Goal: Task Accomplishment & Management: Complete application form

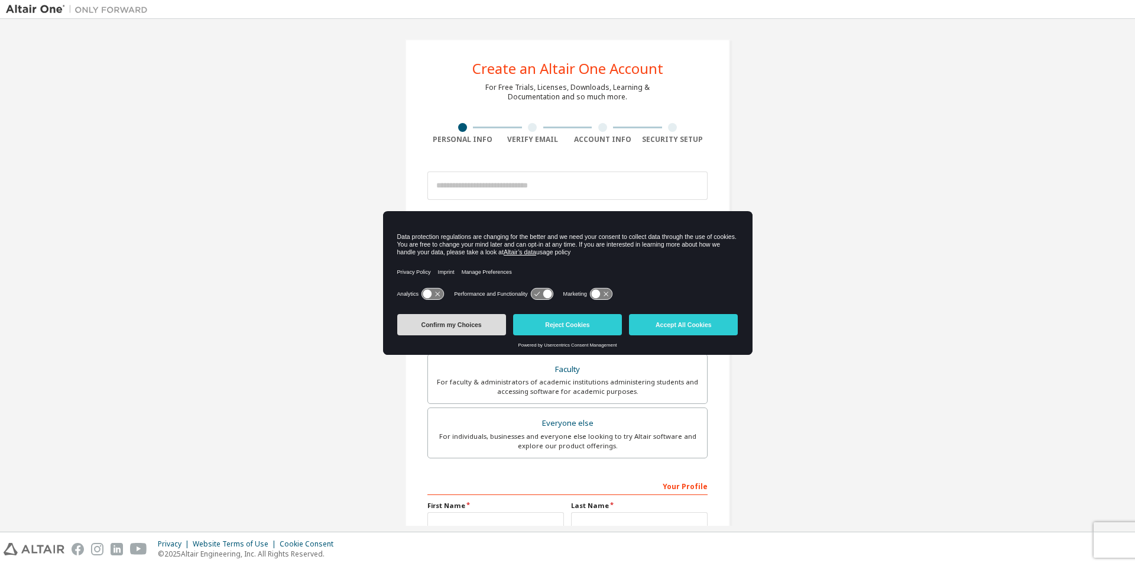
click at [473, 327] on button "Confirm my Choices" at bounding box center [451, 324] width 109 height 21
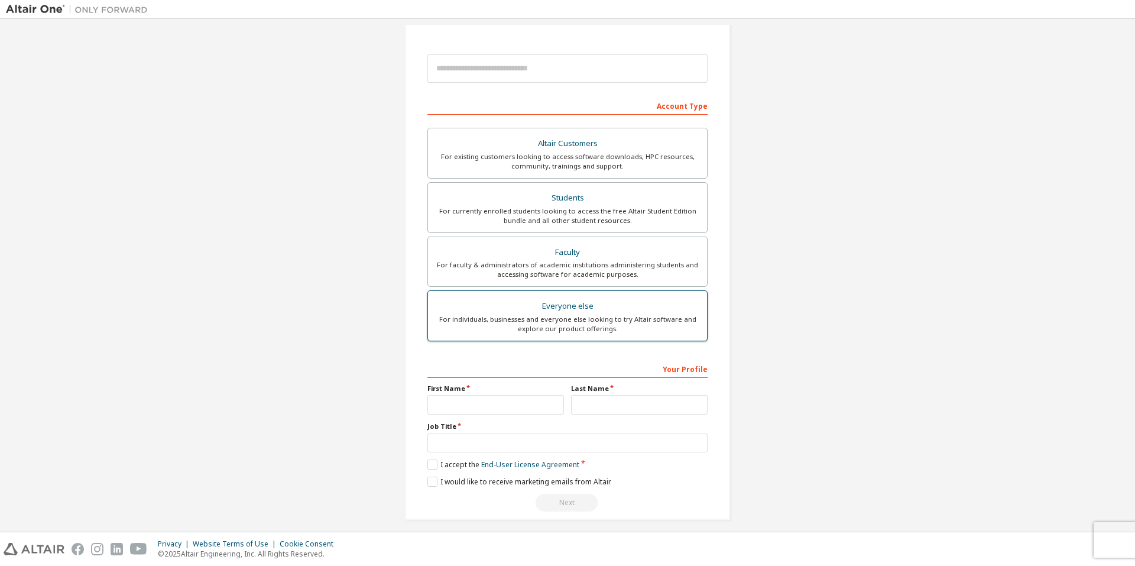
scroll to position [118, 0]
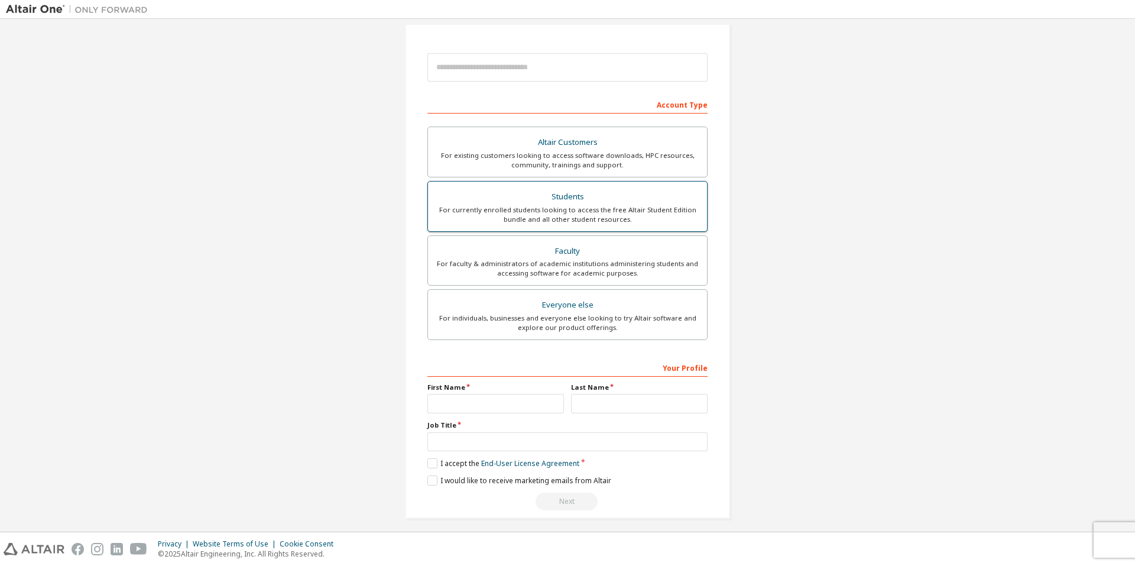
click at [605, 207] on div "For currently enrolled students looking to access the free Altair Student Editi…" at bounding box center [567, 214] width 265 height 19
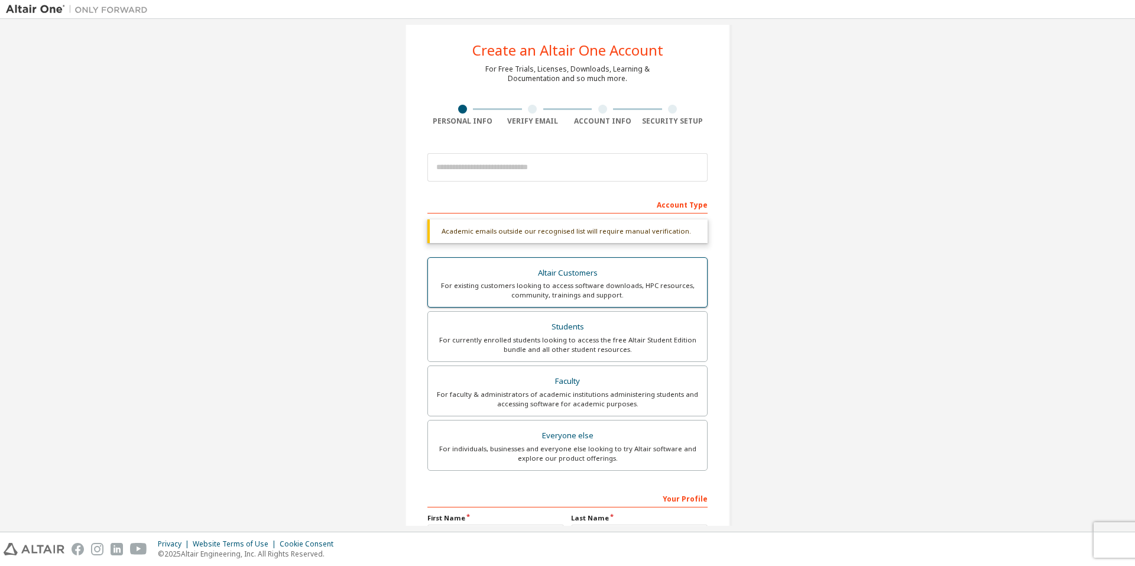
scroll to position [0, 0]
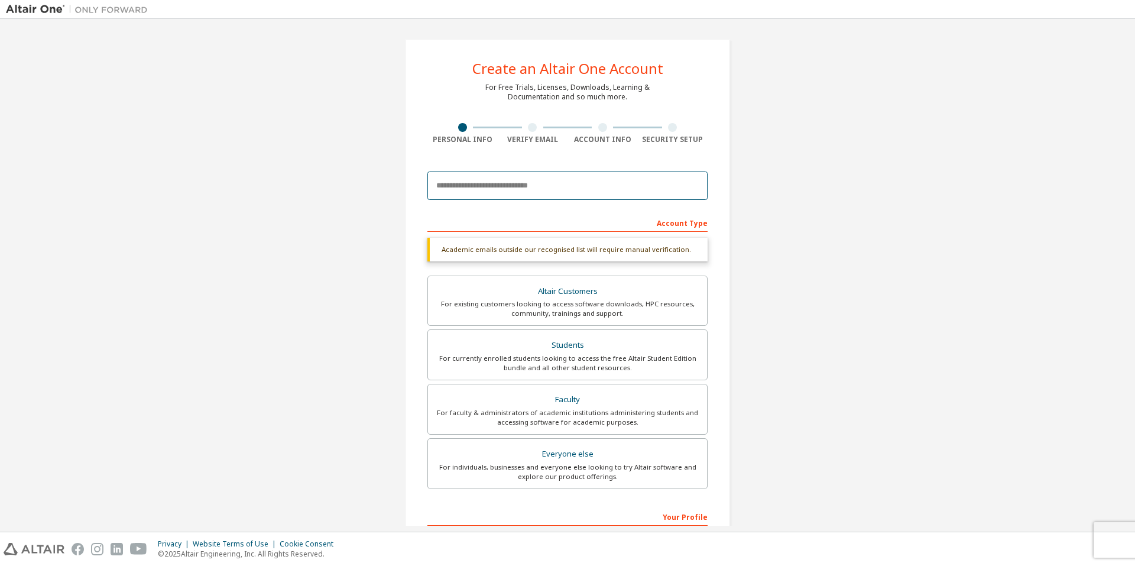
click at [563, 186] on input "email" at bounding box center [567, 185] width 280 height 28
click at [550, 178] on input "email" at bounding box center [567, 185] width 280 height 28
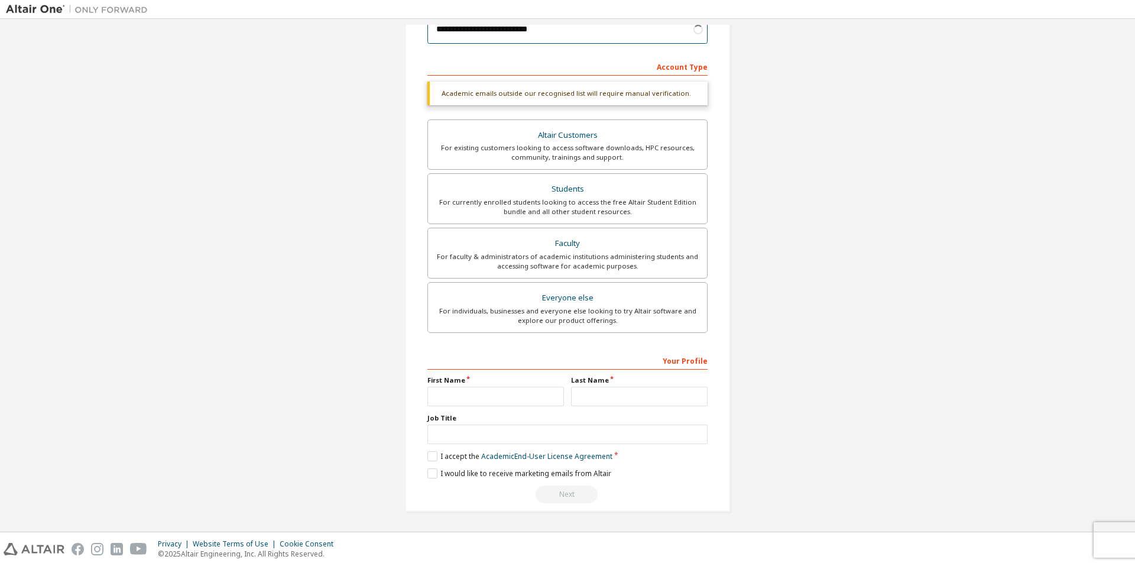
scroll to position [125, 0]
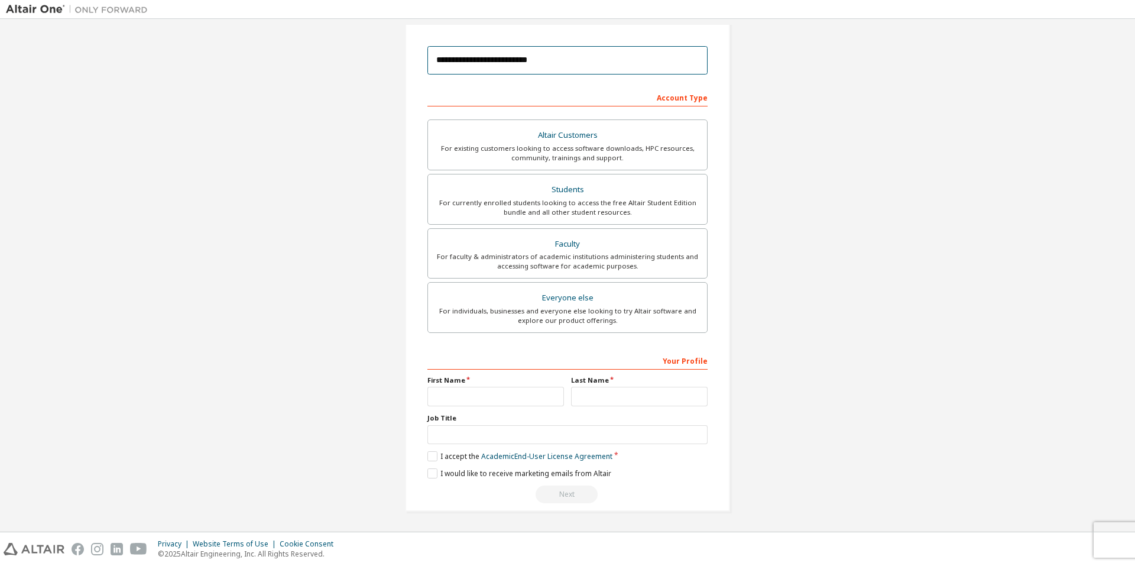
type input "**********"
click at [495, 398] on input "text" at bounding box center [495, 397] width 137 height 20
type input "**********"
type input "******"
click at [538, 432] on input "text" at bounding box center [567, 435] width 280 height 20
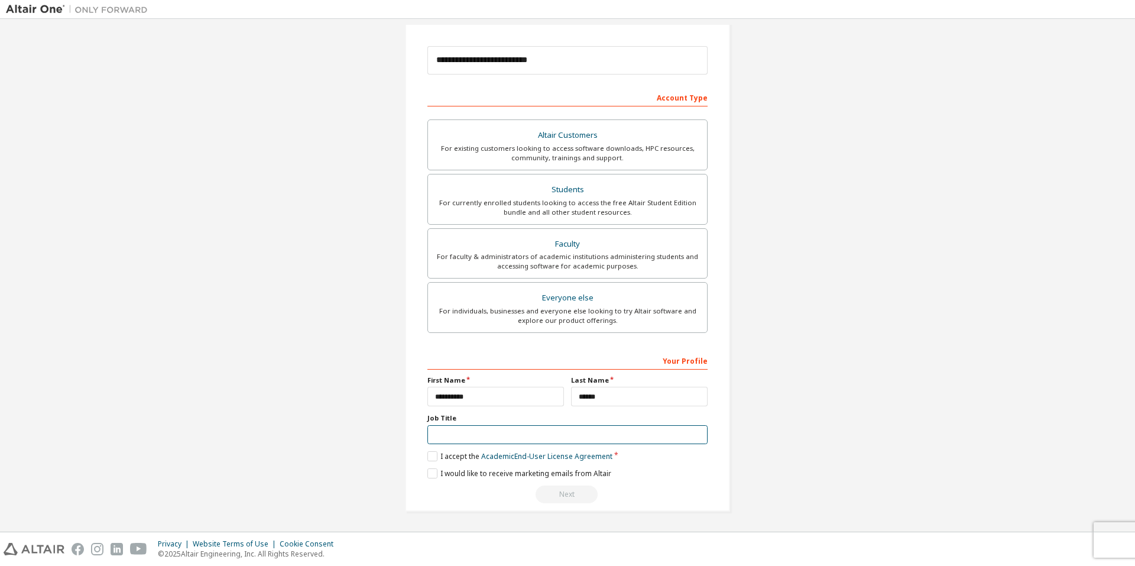
click at [504, 433] on input "text" at bounding box center [567, 435] width 280 height 20
paste input "**********"
type input "**********"
click at [429, 455] on label "I accept the Academic End-User License Agreement" at bounding box center [519, 456] width 185 height 10
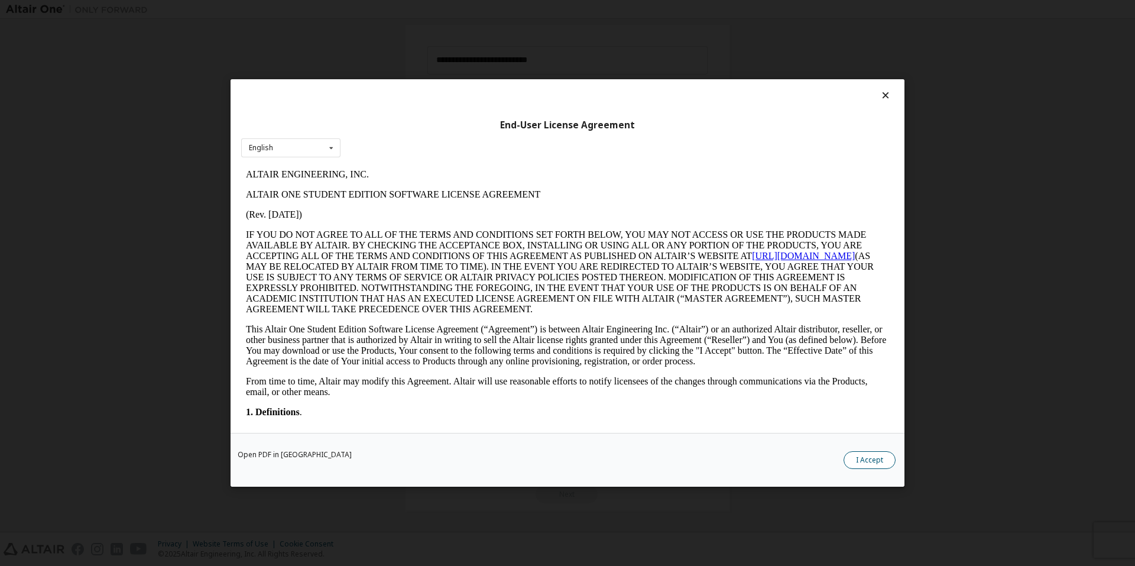
scroll to position [0, 0]
click at [871, 459] on button "I Accept" at bounding box center [869, 460] width 52 height 18
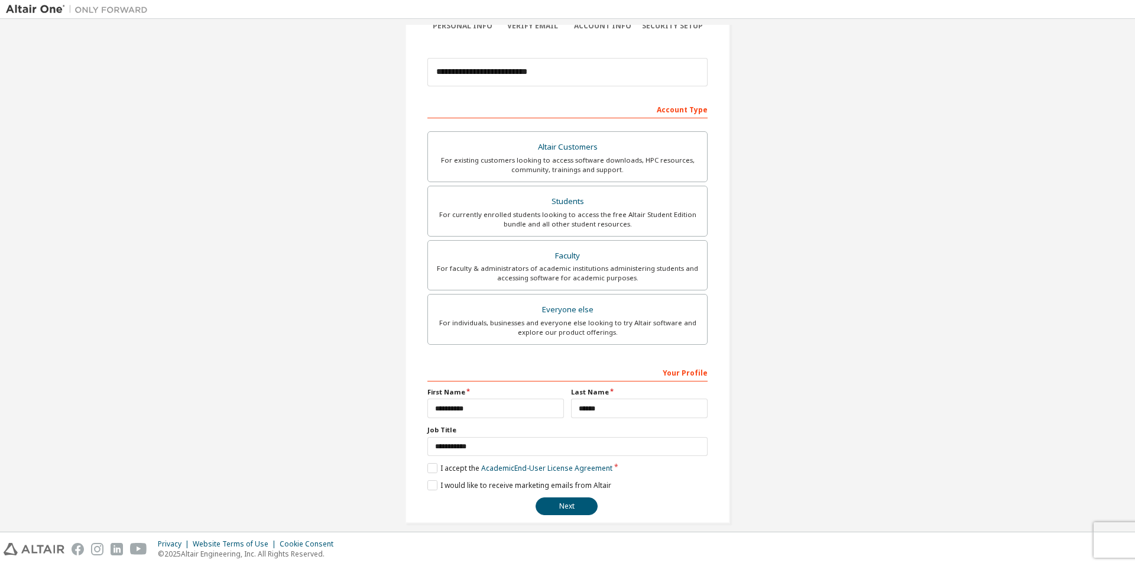
scroll to position [125, 0]
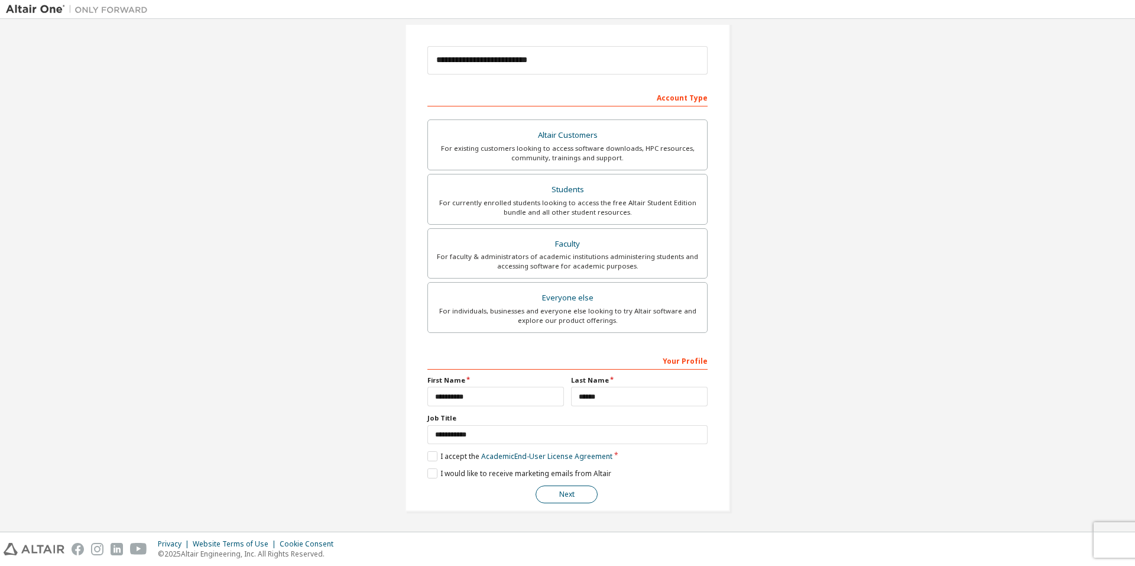
click at [563, 493] on button "Next" at bounding box center [567, 494] width 62 height 18
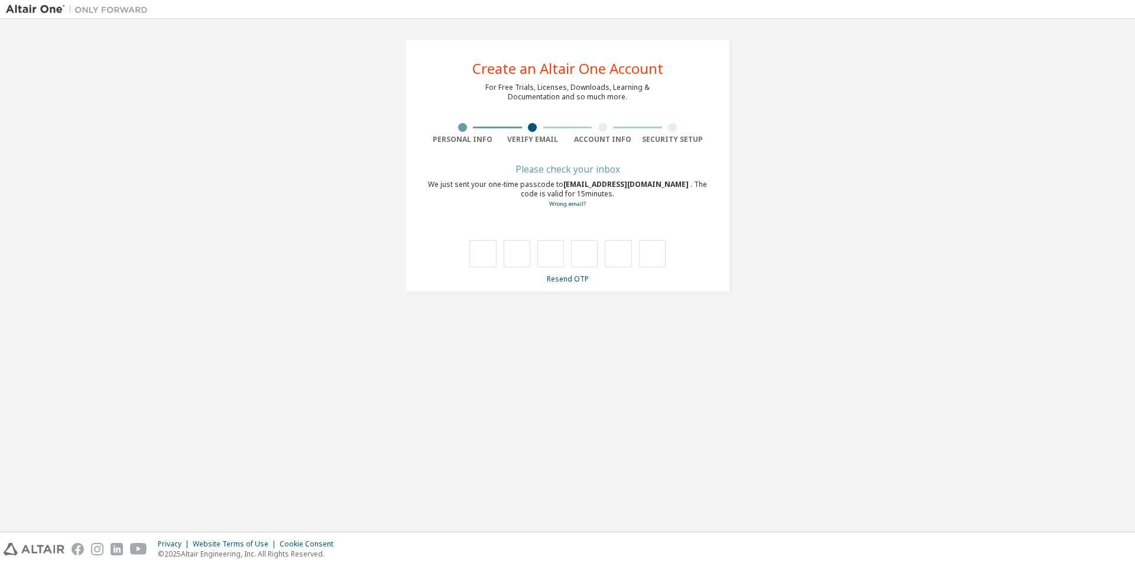
scroll to position [0, 0]
click at [540, 326] on div "**********" at bounding box center [567, 275] width 1123 height 501
click at [487, 259] on input "text" at bounding box center [482, 253] width 27 height 27
type input "*"
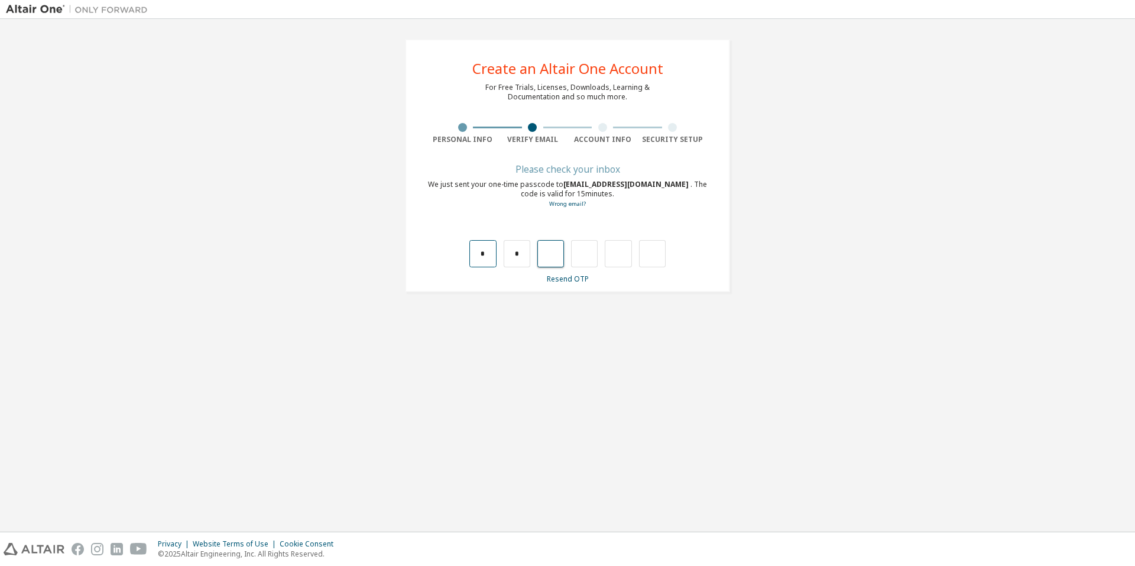
type input "*"
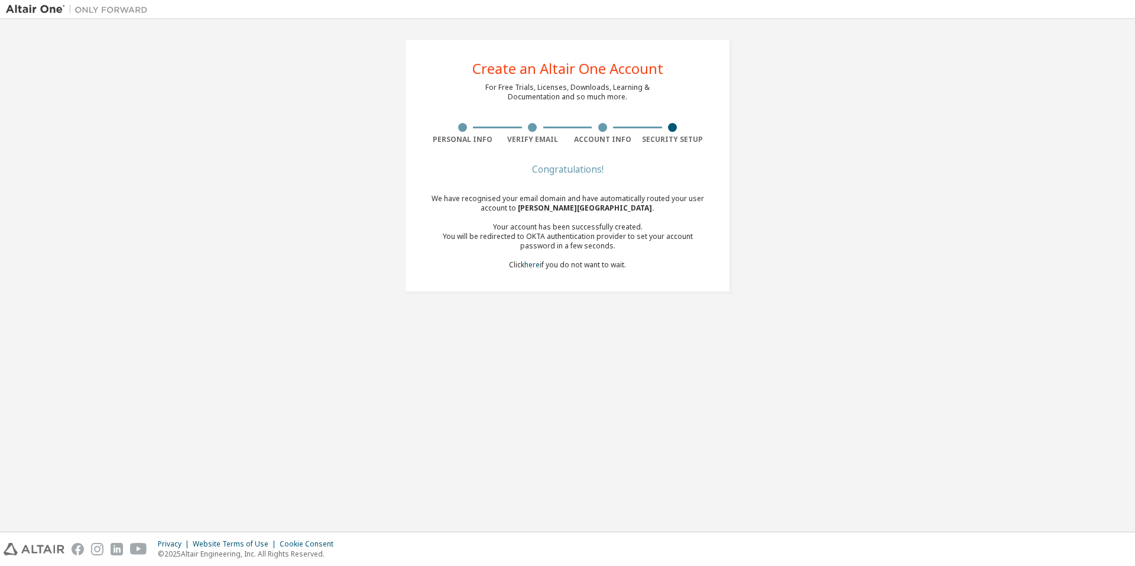
drag, startPoint x: 435, startPoint y: 195, endPoint x: 642, endPoint y: 274, distance: 221.5
click at [642, 274] on div "Congratulations! We have recognised your email domain and have automatically ro…" at bounding box center [567, 225] width 280 height 118
drag, startPoint x: 642, startPoint y: 274, endPoint x: 587, endPoint y: 258, distance: 57.2
click at [587, 258] on div "We have recognised your email domain and have automatically routed your user ac…" at bounding box center [567, 232] width 280 height 76
click at [570, 266] on div "We have recognised your email domain and have automatically routed your user ac…" at bounding box center [567, 232] width 280 height 76
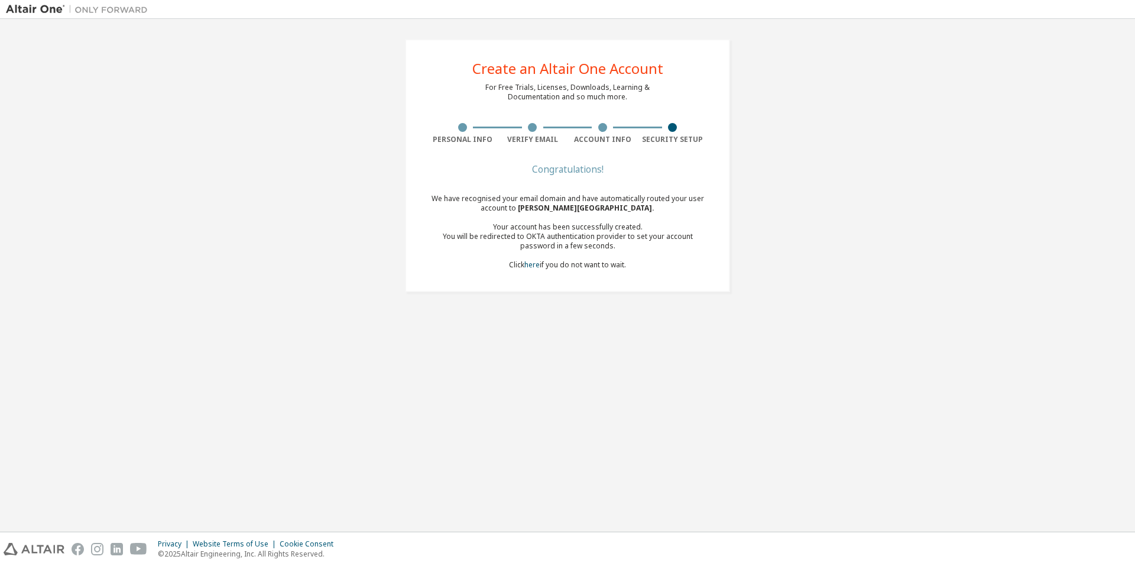
click at [585, 207] on span "[PERSON_NAME][GEOGRAPHIC_DATA] ." at bounding box center [586, 208] width 137 height 10
click at [576, 166] on div "Congratulations!" at bounding box center [567, 169] width 280 height 7
click at [558, 264] on div "We have recognised your email domain and have automatically routed your user ac…" at bounding box center [567, 232] width 280 height 76
click at [580, 265] on div "We have recognised your email domain and have automatically routed your user ac…" at bounding box center [567, 232] width 280 height 76
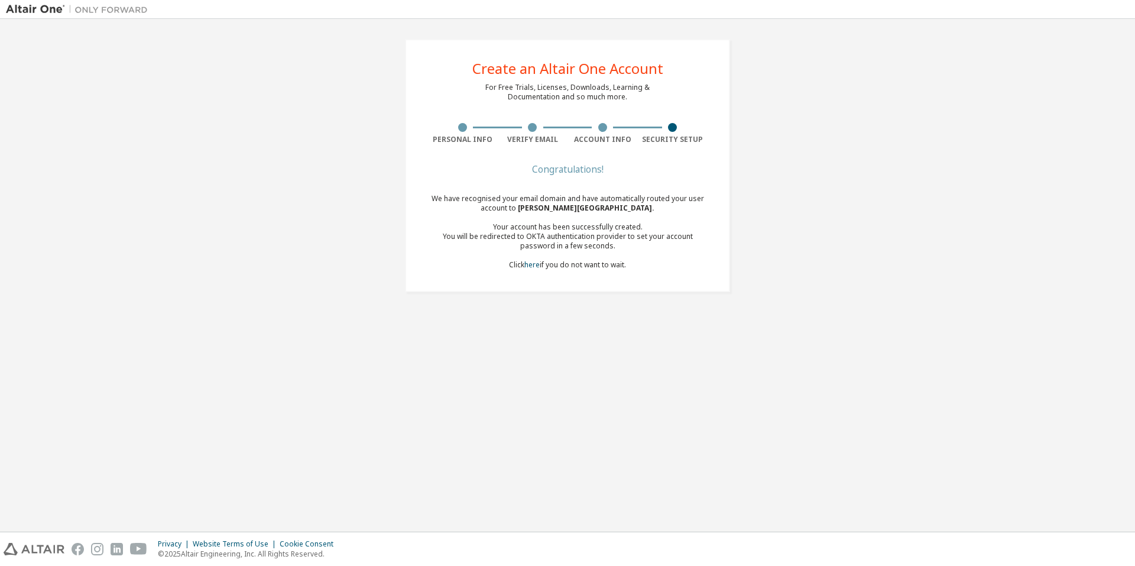
drag, startPoint x: 581, startPoint y: 265, endPoint x: 593, endPoint y: 265, distance: 11.8
click at [592, 265] on div "We have recognised your email domain and have automatically routed your user ac…" at bounding box center [567, 232] width 280 height 76
click at [559, 66] on div "Create an Altair One Account" at bounding box center [567, 68] width 191 height 14
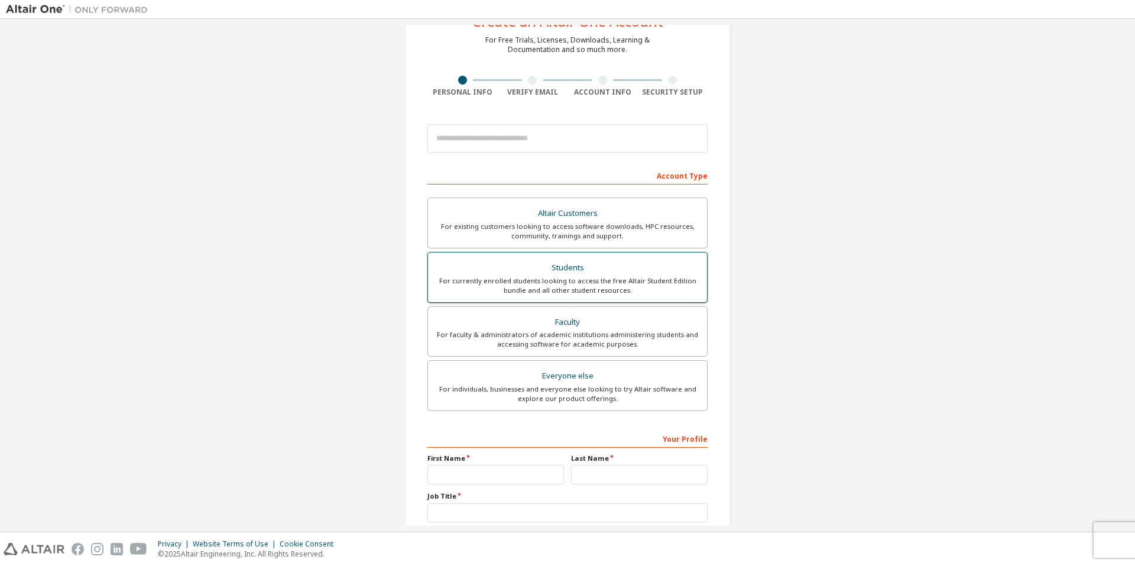
scroll to position [125, 0]
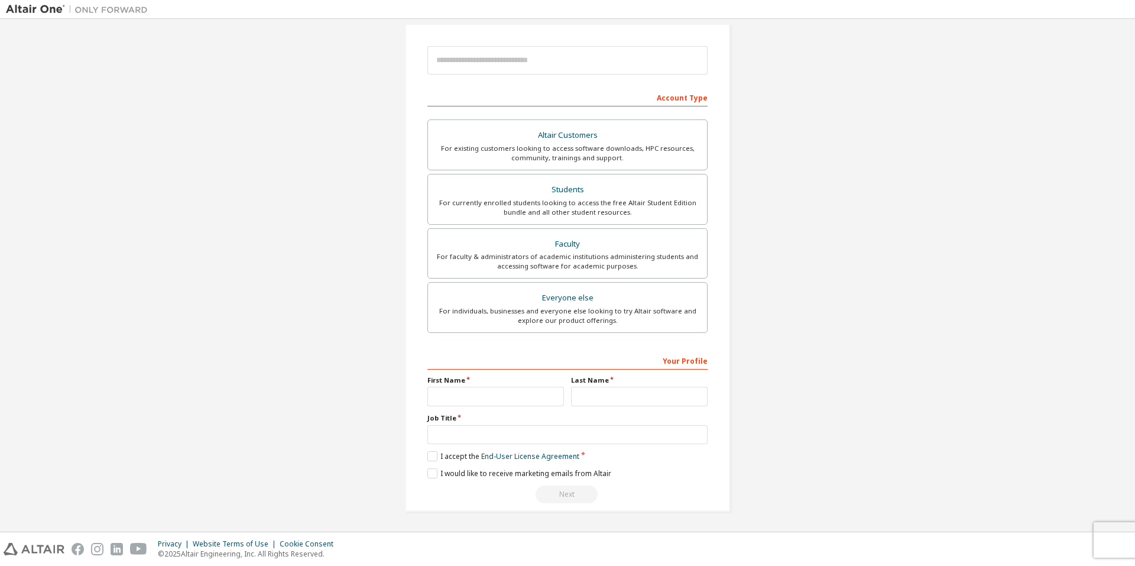
drag, startPoint x: 1127, startPoint y: 3, endPoint x: 842, endPoint y: 152, distance: 322.0
click at [852, 154] on div "Create an Altair One Account For Free Trials, Licenses, Downloads, Learning & D…" at bounding box center [567, 213] width 1123 height 626
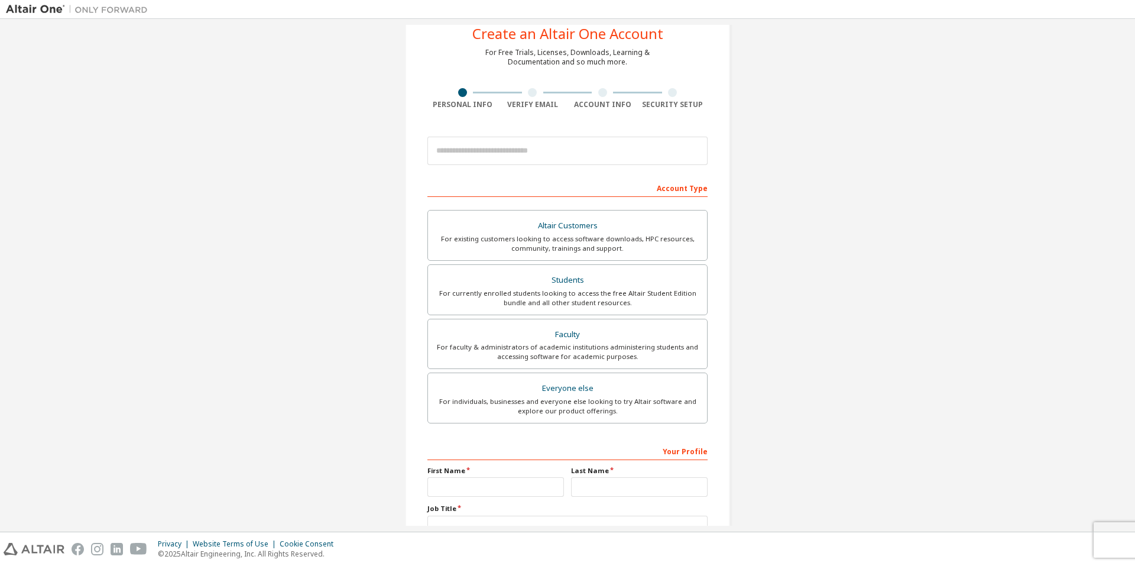
scroll to position [7, 0]
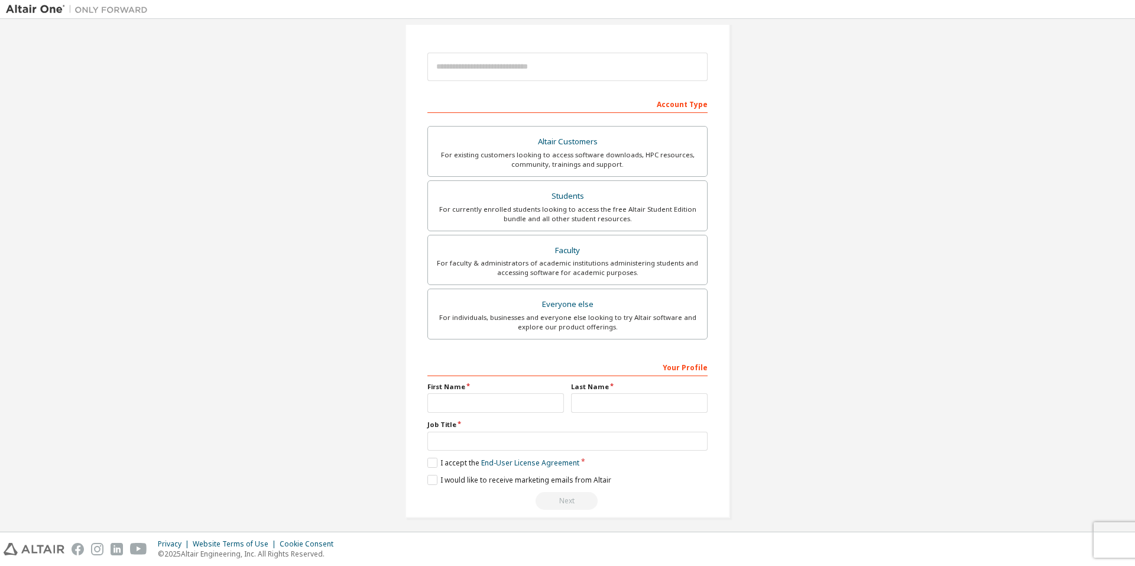
scroll to position [125, 0]
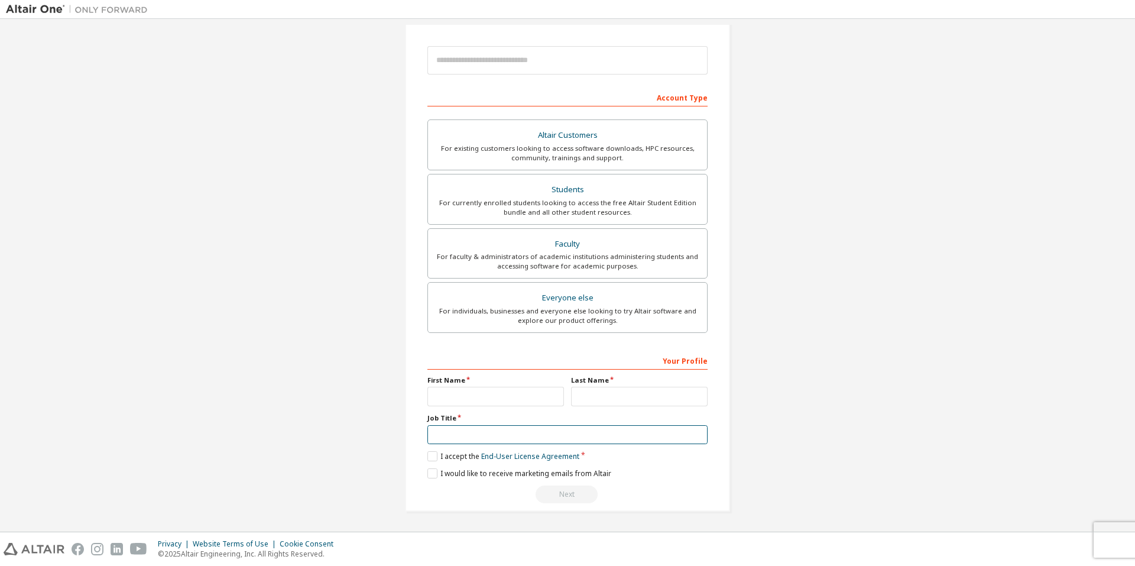
drag, startPoint x: 463, startPoint y: 434, endPoint x: 460, endPoint y: 397, distance: 37.4
click at [463, 434] on input "text" at bounding box center [567, 435] width 280 height 20
click at [460, 397] on input "text" at bounding box center [495, 397] width 137 height 20
click at [303, 388] on div "Create an Altair One Account For Free Trials, Licenses, Downloads, Learning & D…" at bounding box center [567, 213] width 1123 height 626
click at [558, 492] on div "Next" at bounding box center [567, 494] width 280 height 18
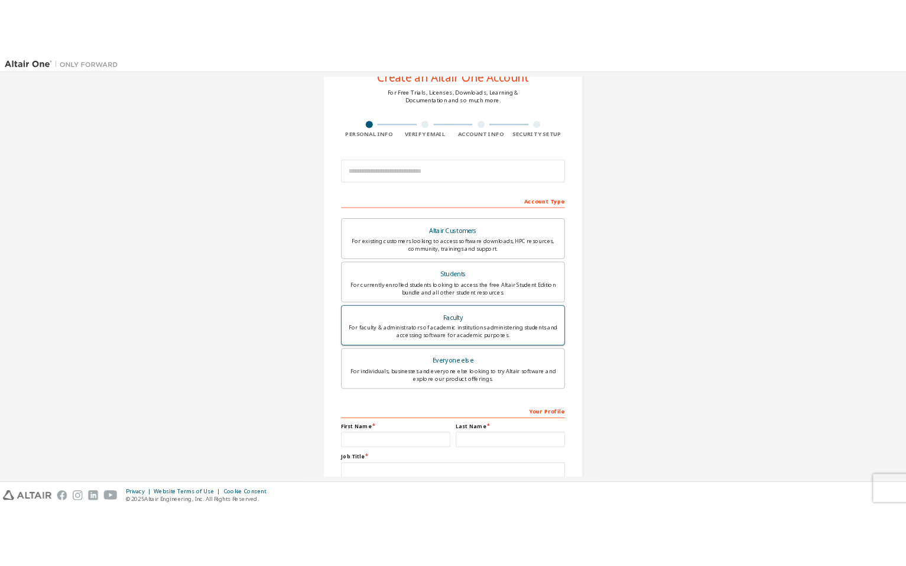
scroll to position [0, 0]
